Goal: Navigation & Orientation: Find specific page/section

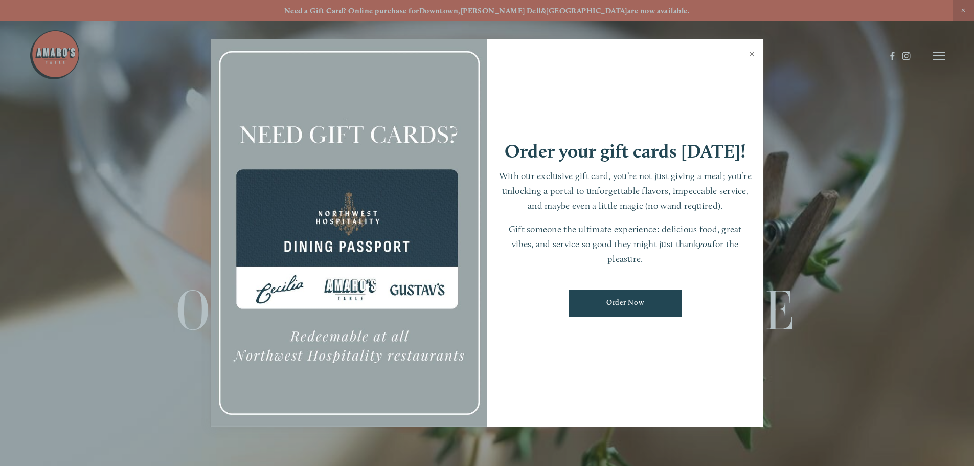
click at [748, 53] on link "Close" at bounding box center [752, 55] width 20 height 29
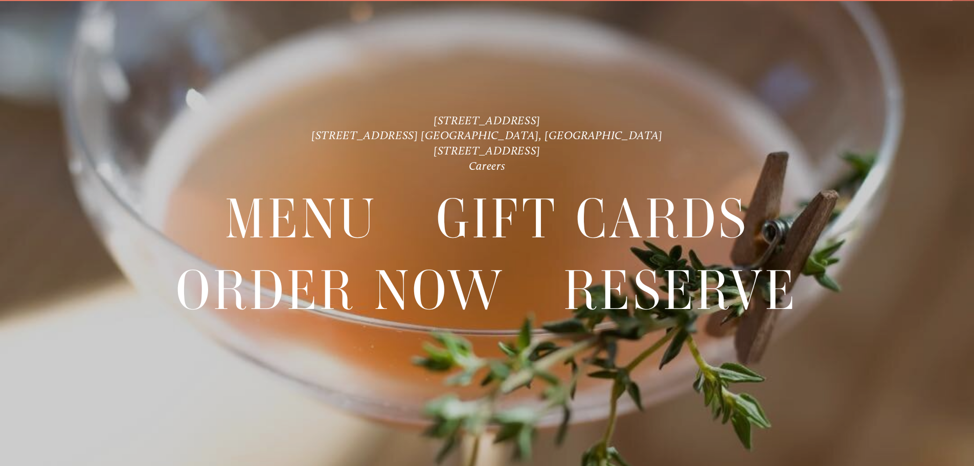
scroll to position [21, 0]
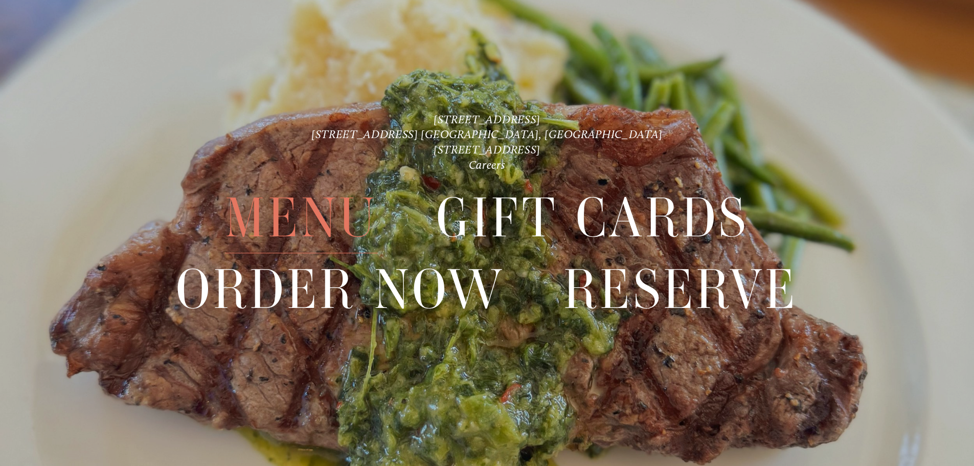
click at [290, 211] on span "Menu" at bounding box center [301, 218] width 152 height 71
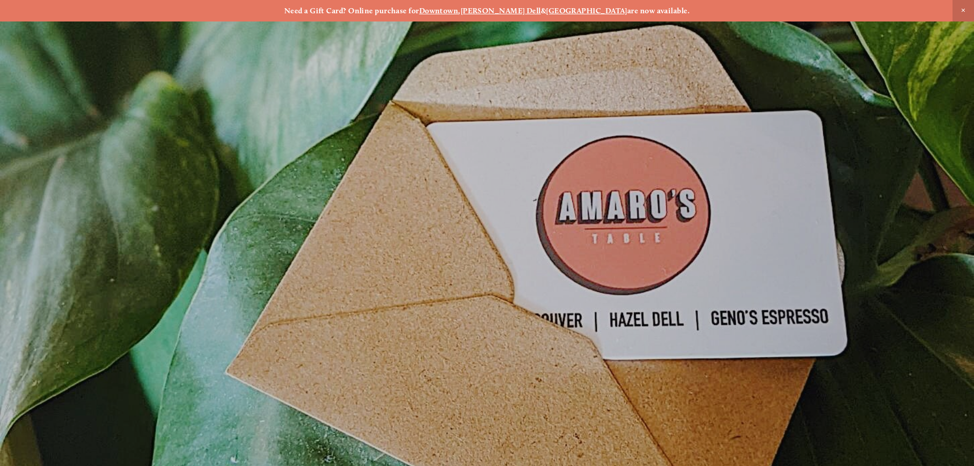
scroll to position [21, 0]
